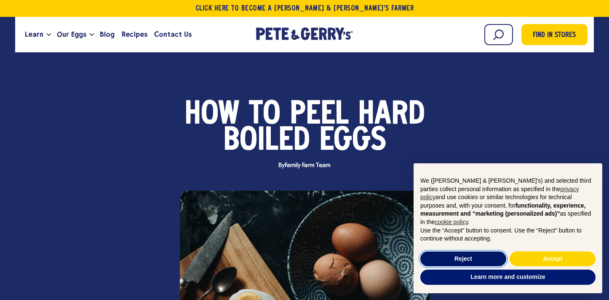
click at [473, 257] on button "Reject" at bounding box center [463, 258] width 86 height 15
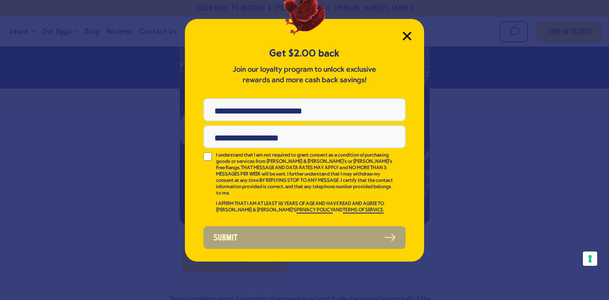
click at [407, 39] on icon "Close Modal" at bounding box center [407, 36] width 9 height 9
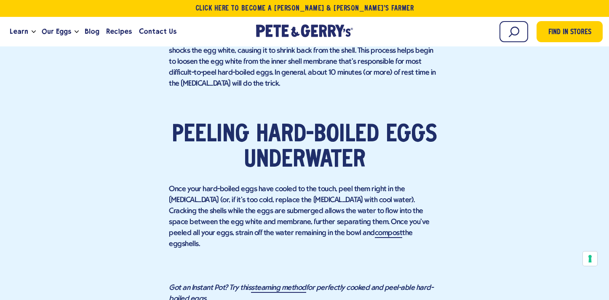
scroll to position [2339, 0]
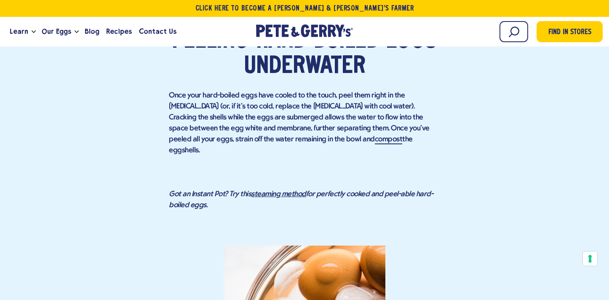
click at [267, 190] on link "steaming method" at bounding box center [278, 194] width 55 height 9
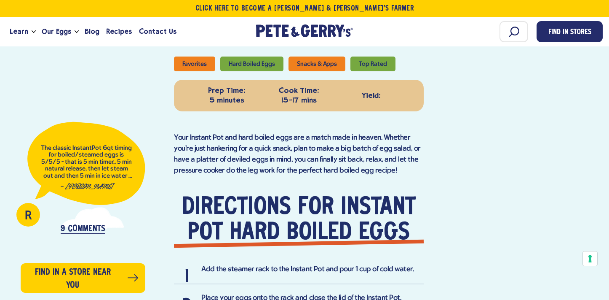
scroll to position [292, 0]
